Goal: Information Seeking & Learning: Check status

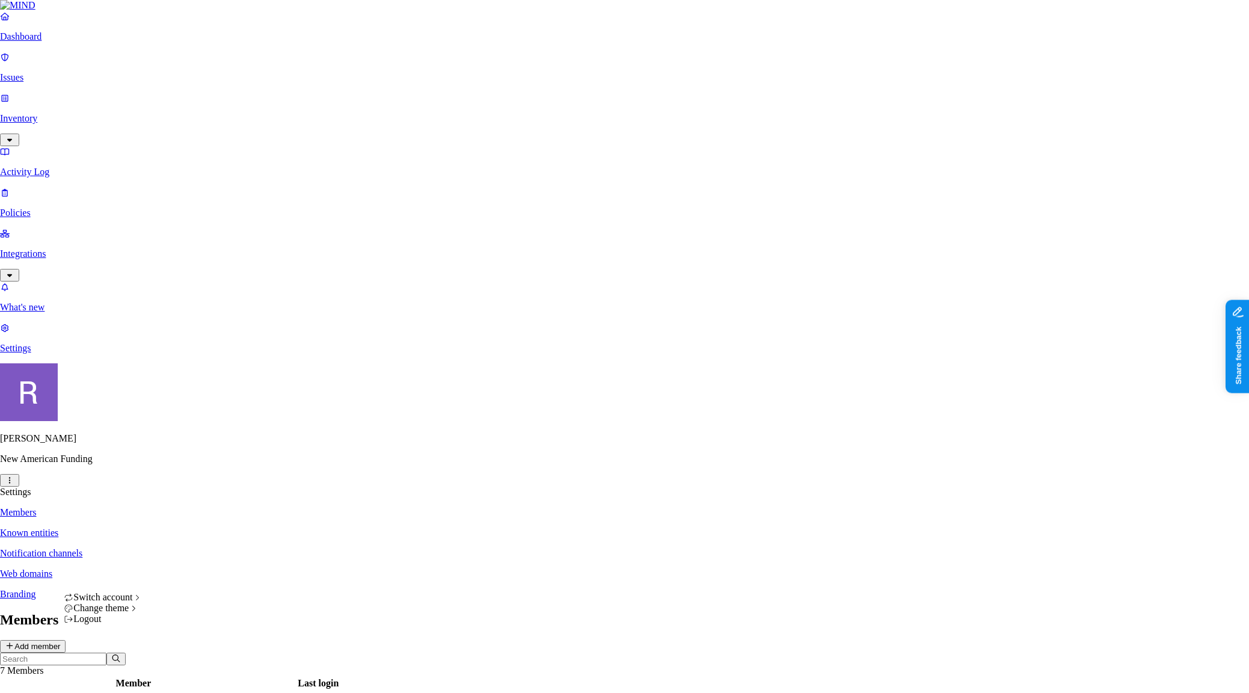
click at [117, 675] on html "Dashboard Issues Inventory Activity Log Policies Integrations What's new 1 Sett…" at bounding box center [624, 561] width 1249 height 1122
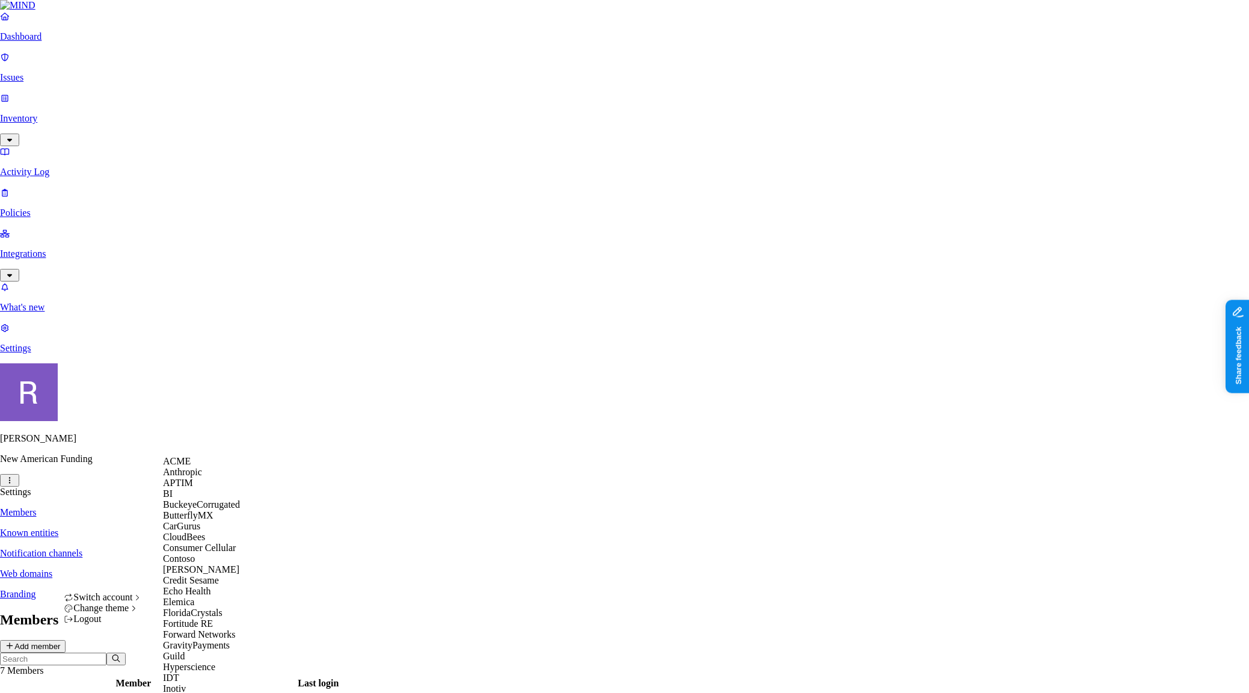
scroll to position [835, 0]
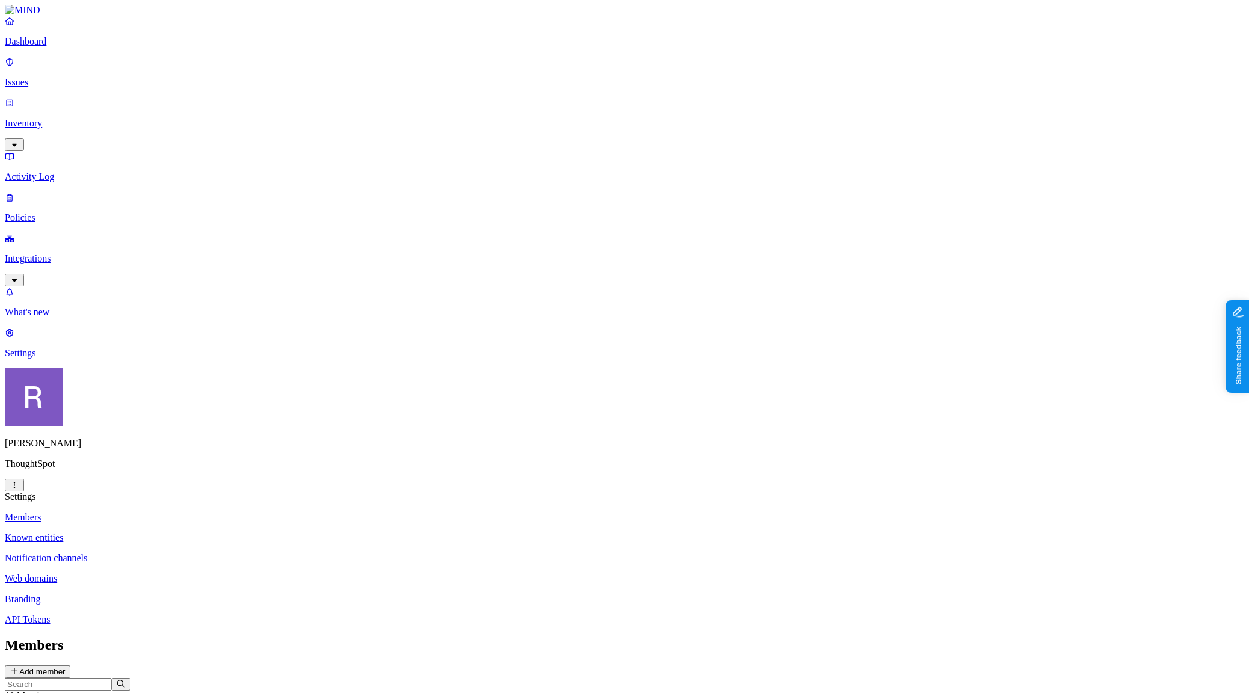
click at [51, 233] on link "Integrations" at bounding box center [625, 259] width 1240 height 52
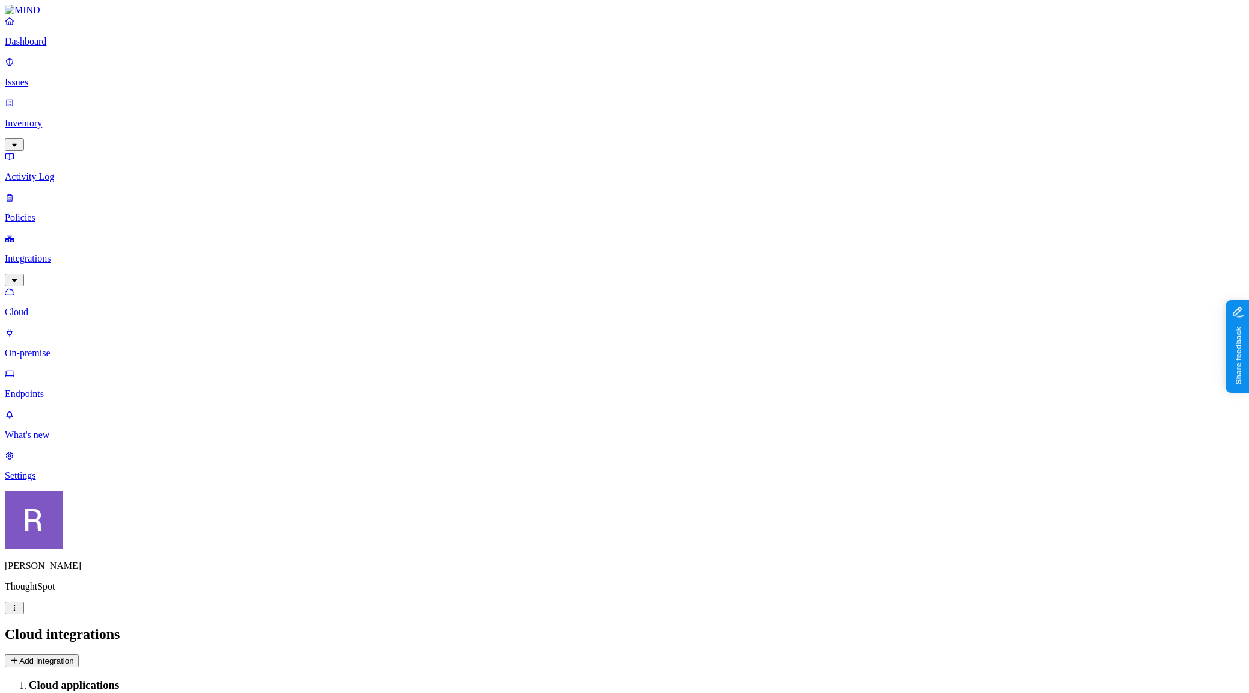
click at [60, 389] on p "Endpoints" at bounding box center [625, 394] width 1240 height 11
click at [66, 47] on link "Dashboard" at bounding box center [625, 31] width 1240 height 31
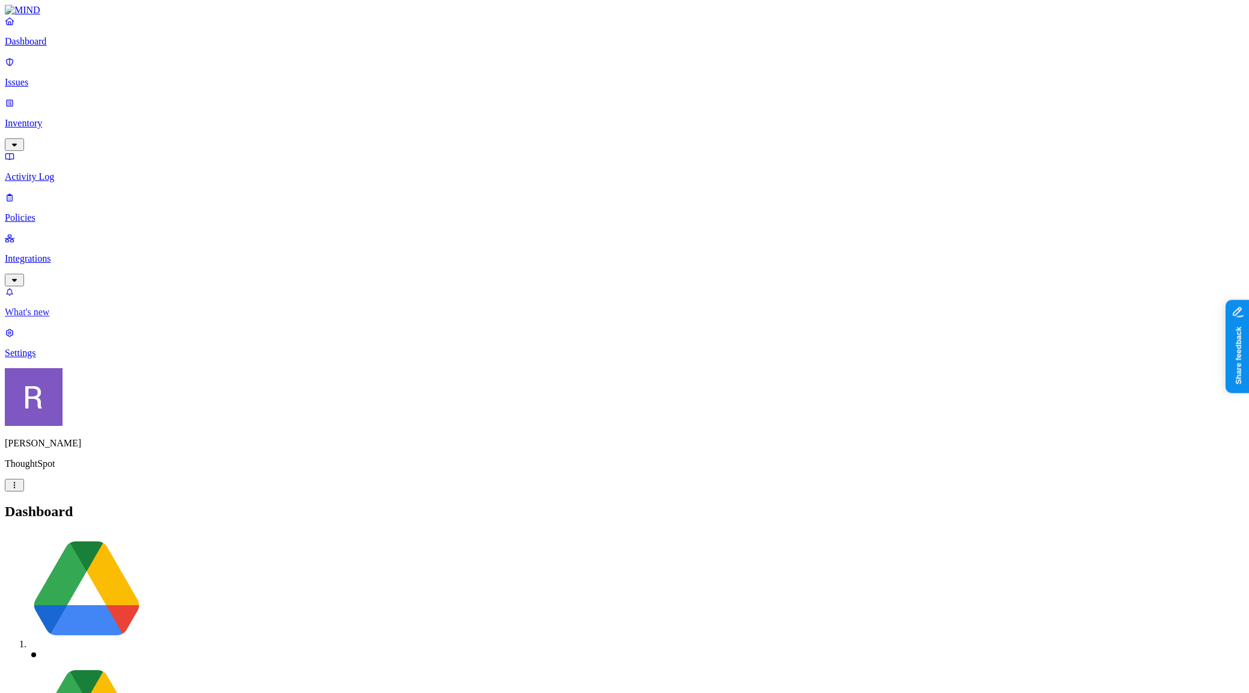
click at [72, 318] on p "What's new" at bounding box center [625, 312] width 1240 height 11
click at [56, 233] on link "Integrations" at bounding box center [625, 259] width 1240 height 52
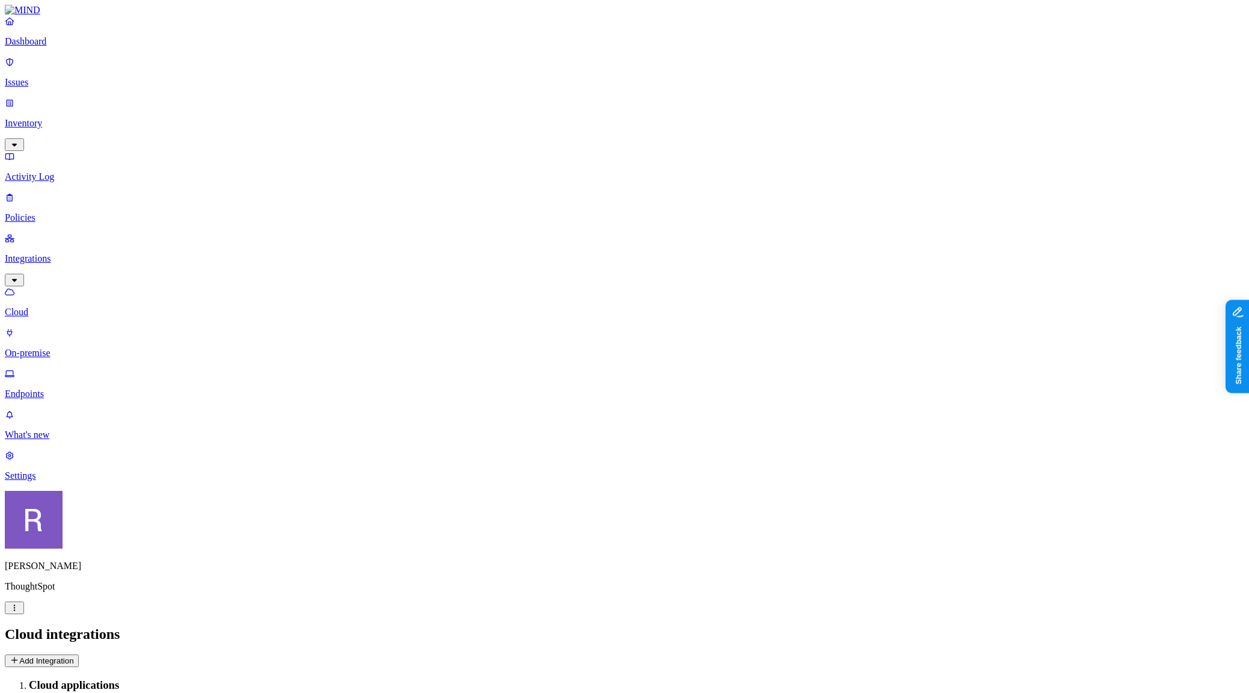
click at [65, 389] on p "Endpoints" at bounding box center [625, 394] width 1240 height 11
click at [140, 681] on span "Agent status" at bounding box center [118, 685] width 45 height 9
click at [606, 626] on div "Endpoints Deploy" at bounding box center [625, 646] width 1240 height 41
click at [111, 667] on input "text" at bounding box center [58, 673] width 106 height 13
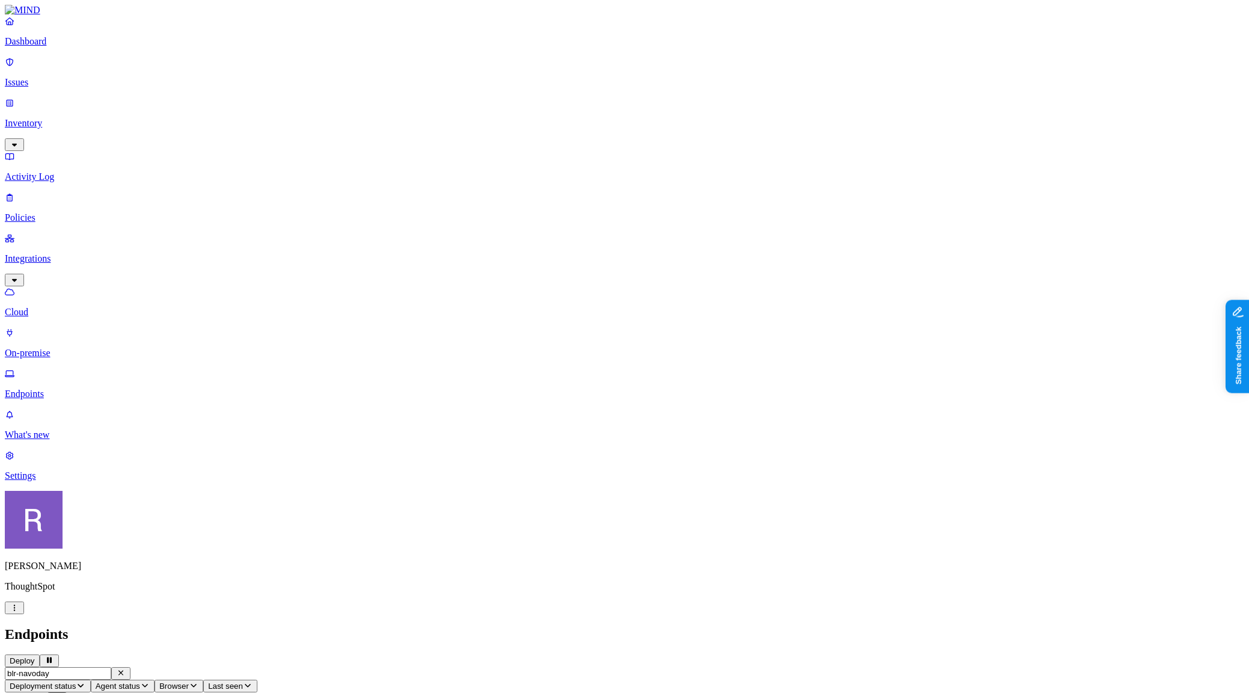
type input "blr-navoday"
click at [63, 307] on p "Cloud" at bounding box center [625, 312] width 1240 height 11
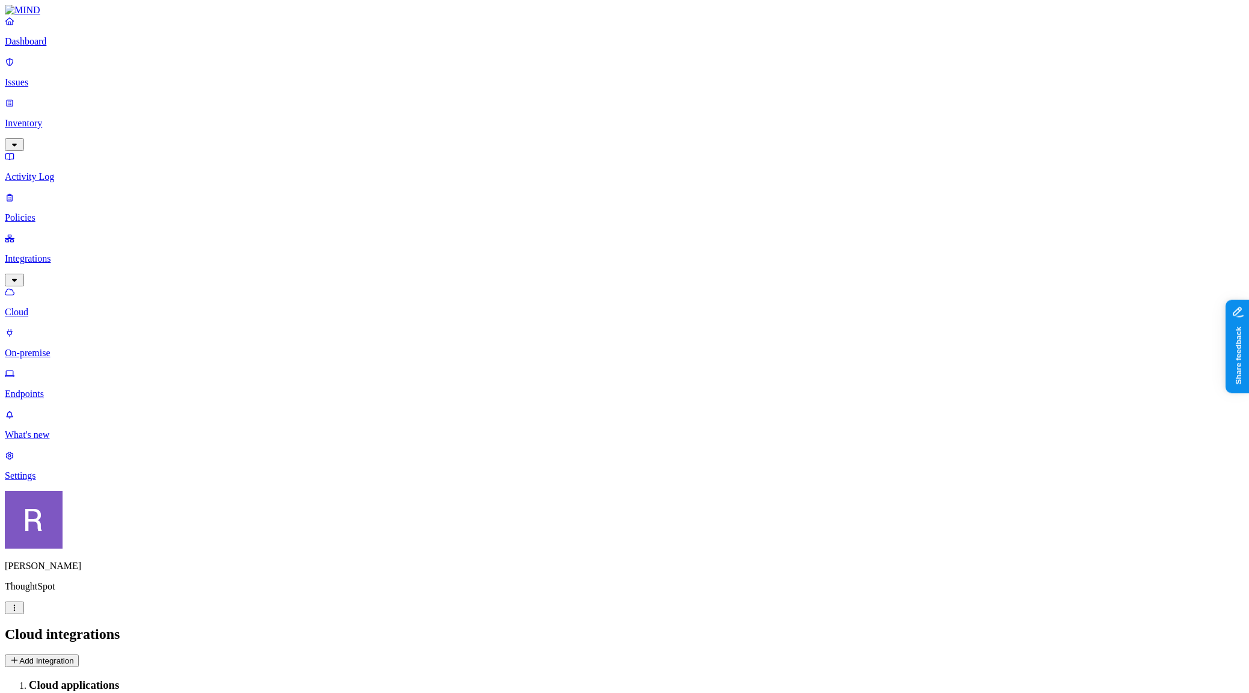
click at [1190, 626] on div "Cloud integrations Add Integration" at bounding box center [625, 646] width 1240 height 41
click at [79, 654] on button "Add Integration" at bounding box center [42, 660] width 74 height 13
click at [90, 298] on nav "Dashboard Issues Inventory Activity Log Policies Integrations Cloud On-premise …" at bounding box center [625, 249] width 1240 height 466
click at [64, 389] on p "Endpoints" at bounding box center [625, 394] width 1240 height 11
click at [257, 680] on button "Last seen" at bounding box center [230, 686] width 54 height 13
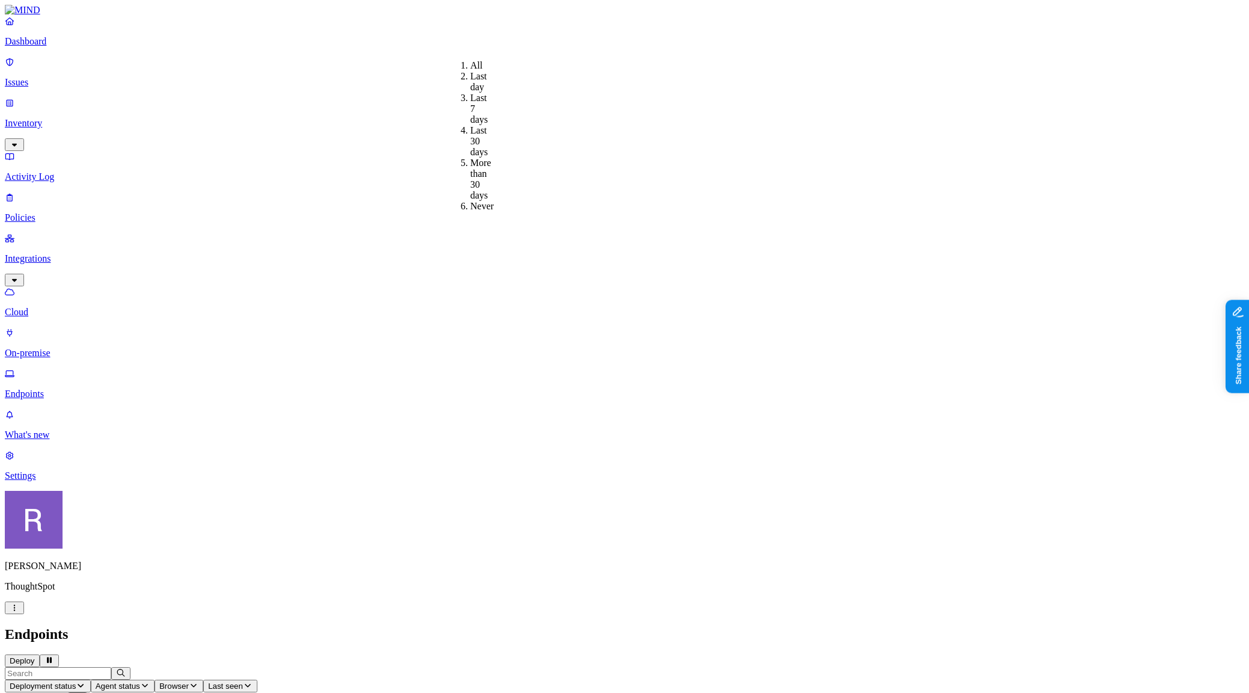
click at [470, 99] on div "Last 7 days" at bounding box center [470, 109] width 0 height 32
click at [288, 681] on span "Last seen: Last 7 days" at bounding box center [248, 685] width 80 height 9
click at [470, 82] on div "Last day" at bounding box center [470, 82] width 0 height 22
drag, startPoint x: 496, startPoint y: 37, endPoint x: 497, endPoint y: 48, distance: 11.5
click at [278, 681] on span "Last seen: Last day" at bounding box center [243, 685] width 70 height 9
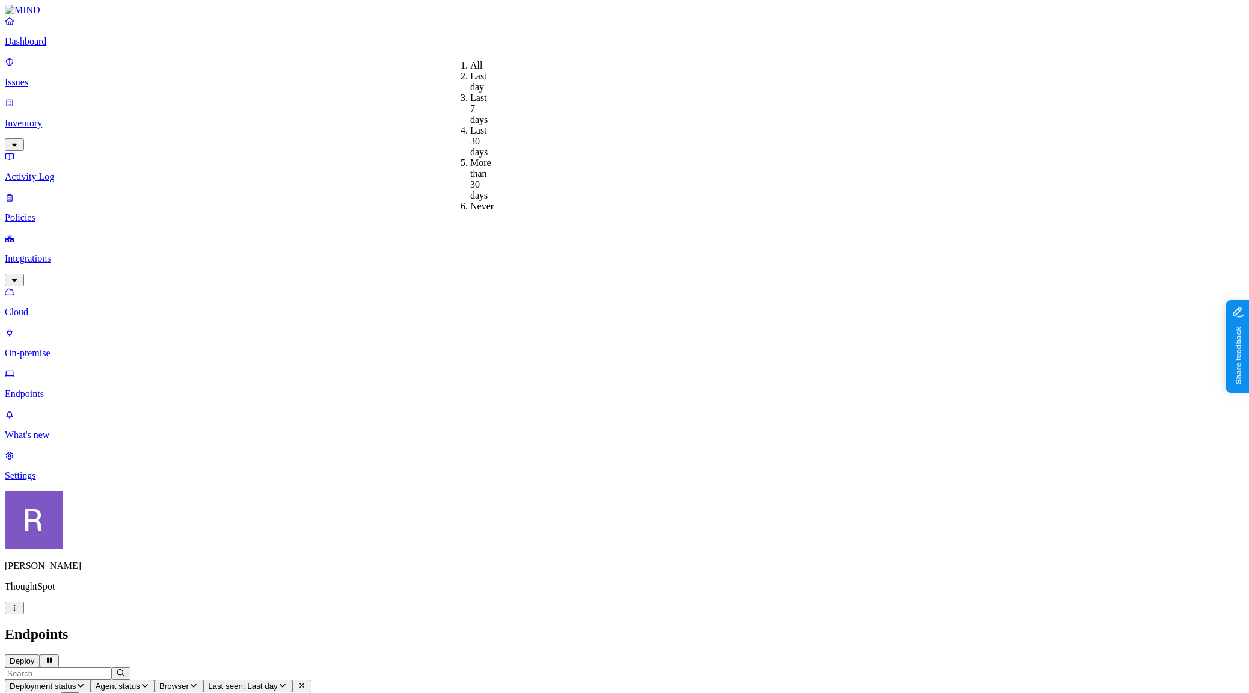
click at [470, 97] on div "Last 7 days" at bounding box center [470, 109] width 0 height 32
click at [79, 118] on p "Inventory" at bounding box center [625, 123] width 1240 height 11
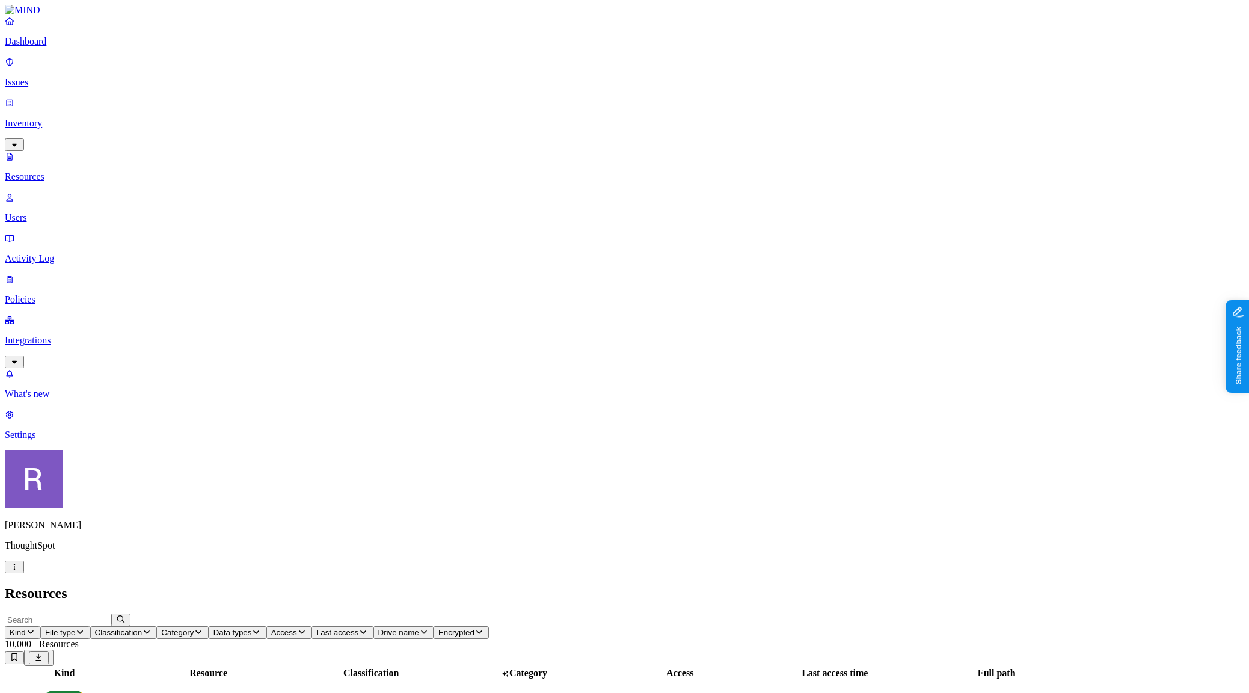
click at [79, 212] on p "Users" at bounding box center [625, 217] width 1240 height 11
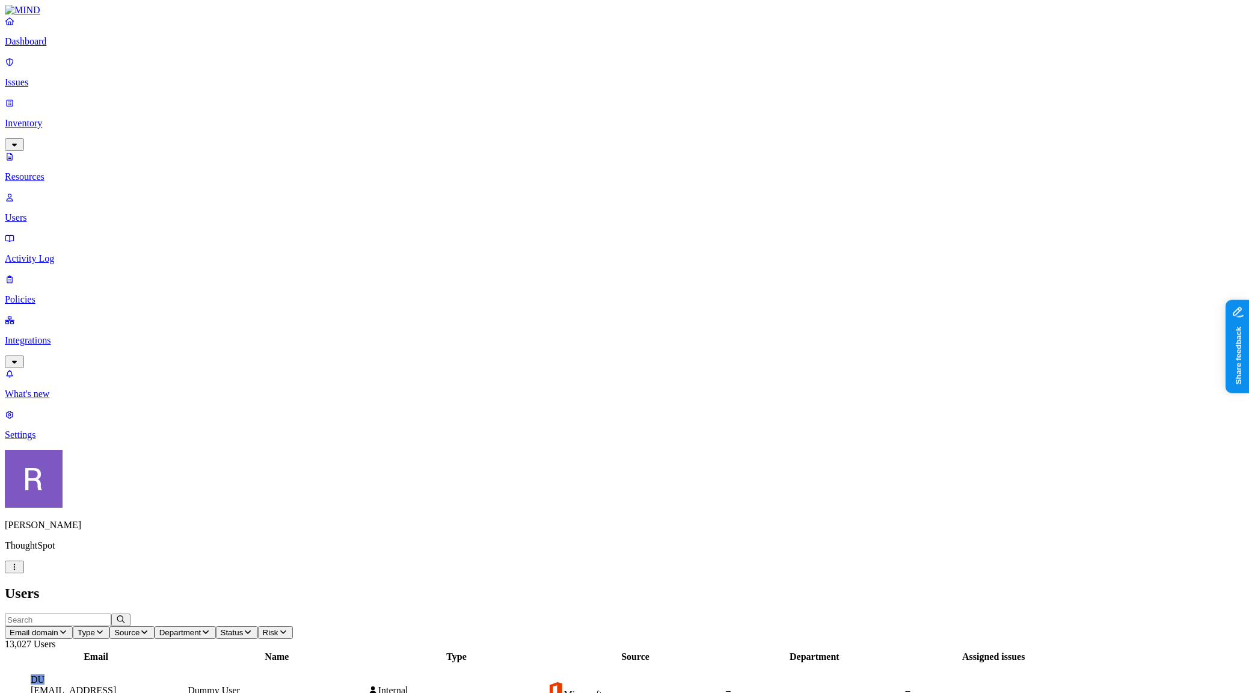
click at [111, 613] on input "text" at bounding box center [58, 619] width 106 height 13
type input "navoday"
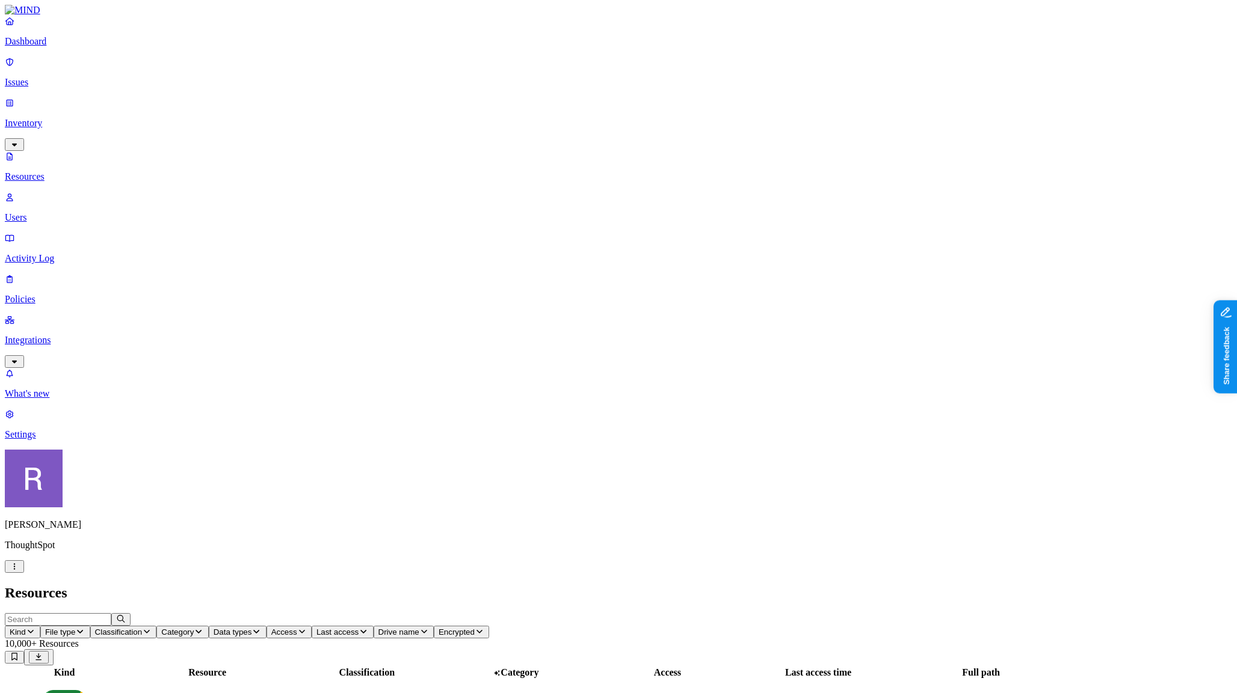
drag, startPoint x: 890, startPoint y: 15, endPoint x: 890, endPoint y: 42, distance: 27.1
